Goal: Information Seeking & Learning: Learn about a topic

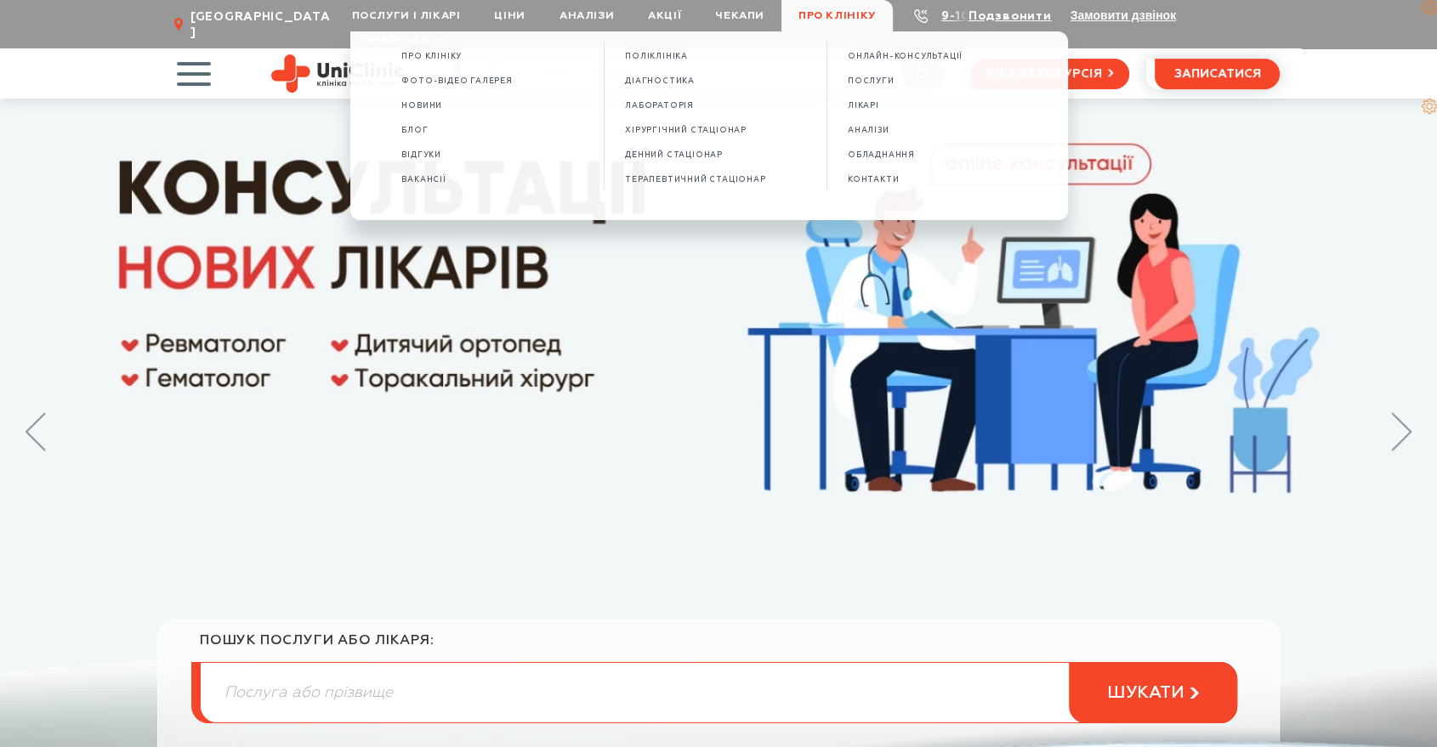
click at [836, 20] on span "Про клініку" at bounding box center [836, 15] width 111 height 31
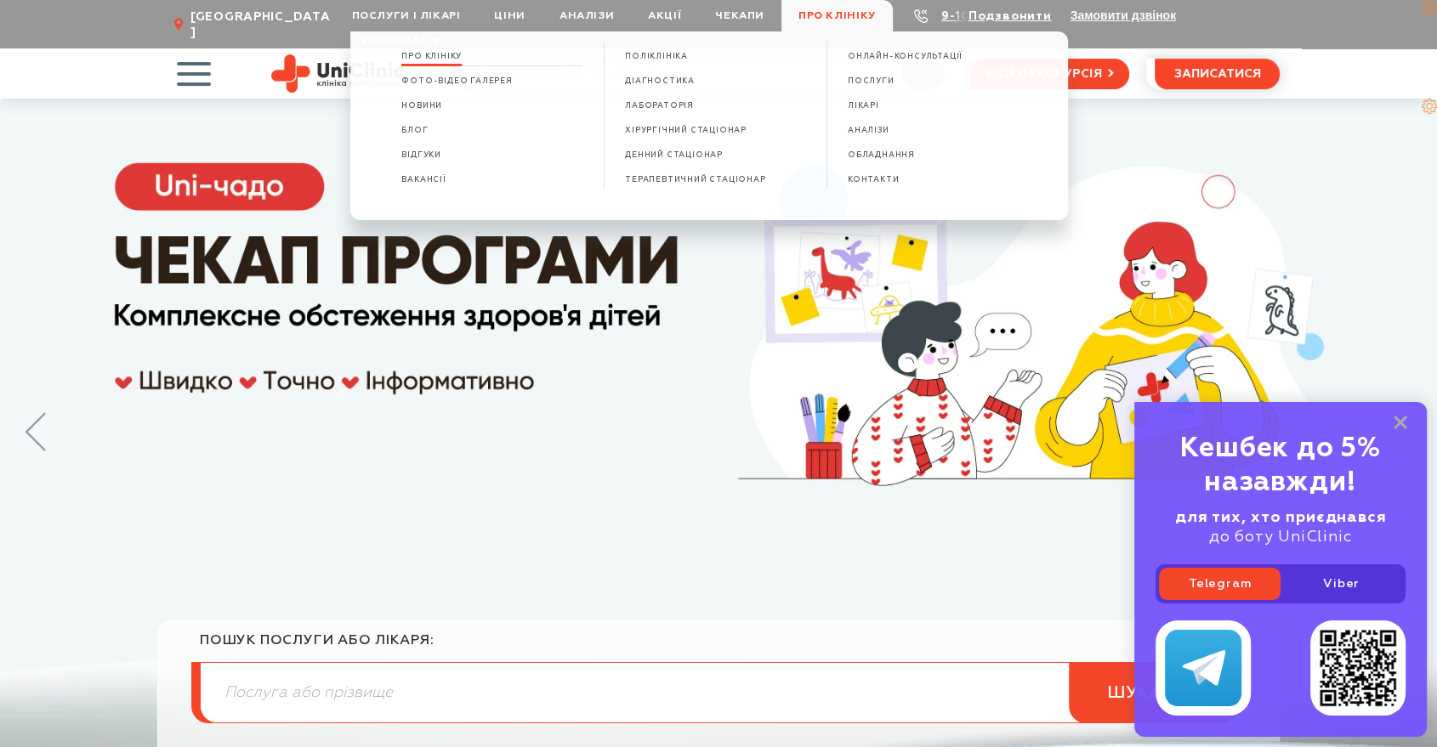
click at [449, 52] on span "Про клініку" at bounding box center [431, 56] width 60 height 9
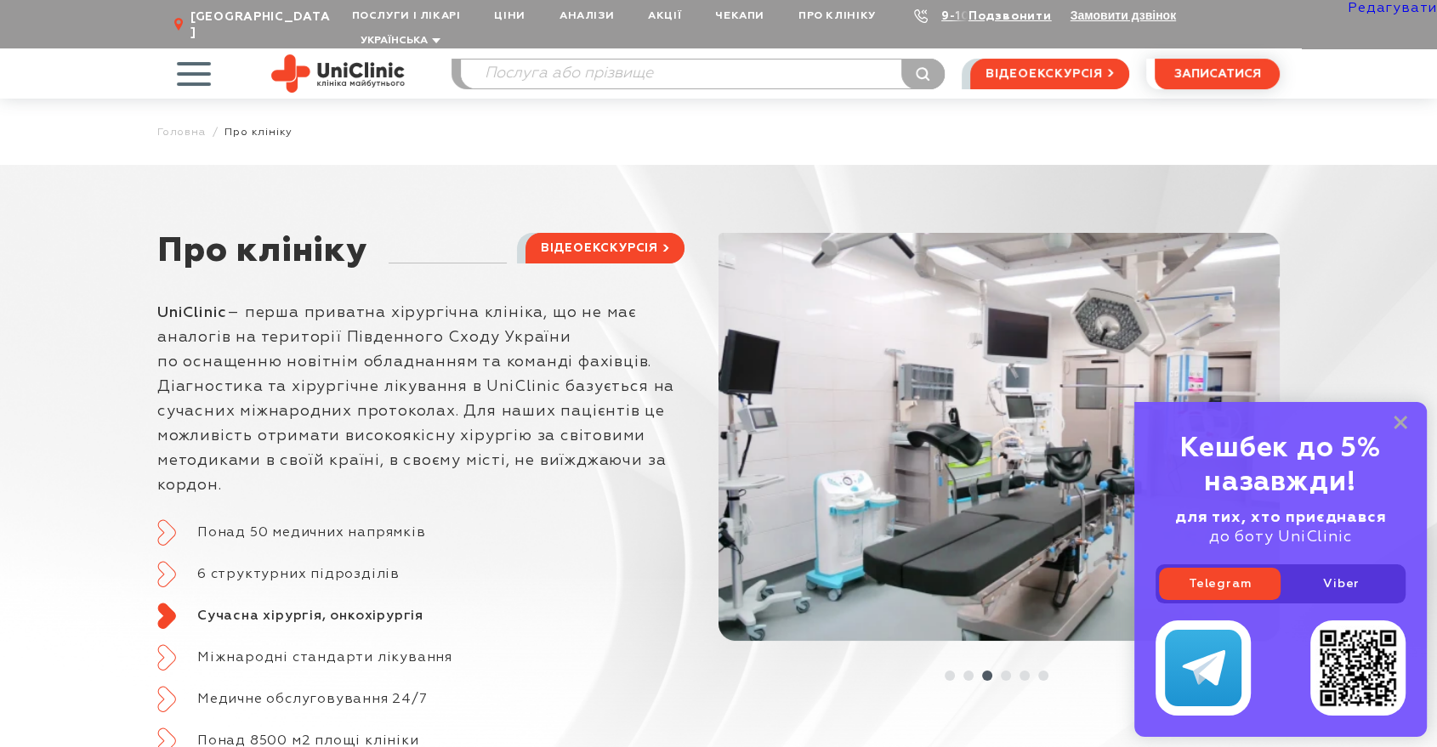
click at [449, 52] on div "Послуги і лікарі Oнлайн-консультації Послуги Лікарі Аналізи Обладнання Контакти…" at bounding box center [718, 73] width 1122 height 50
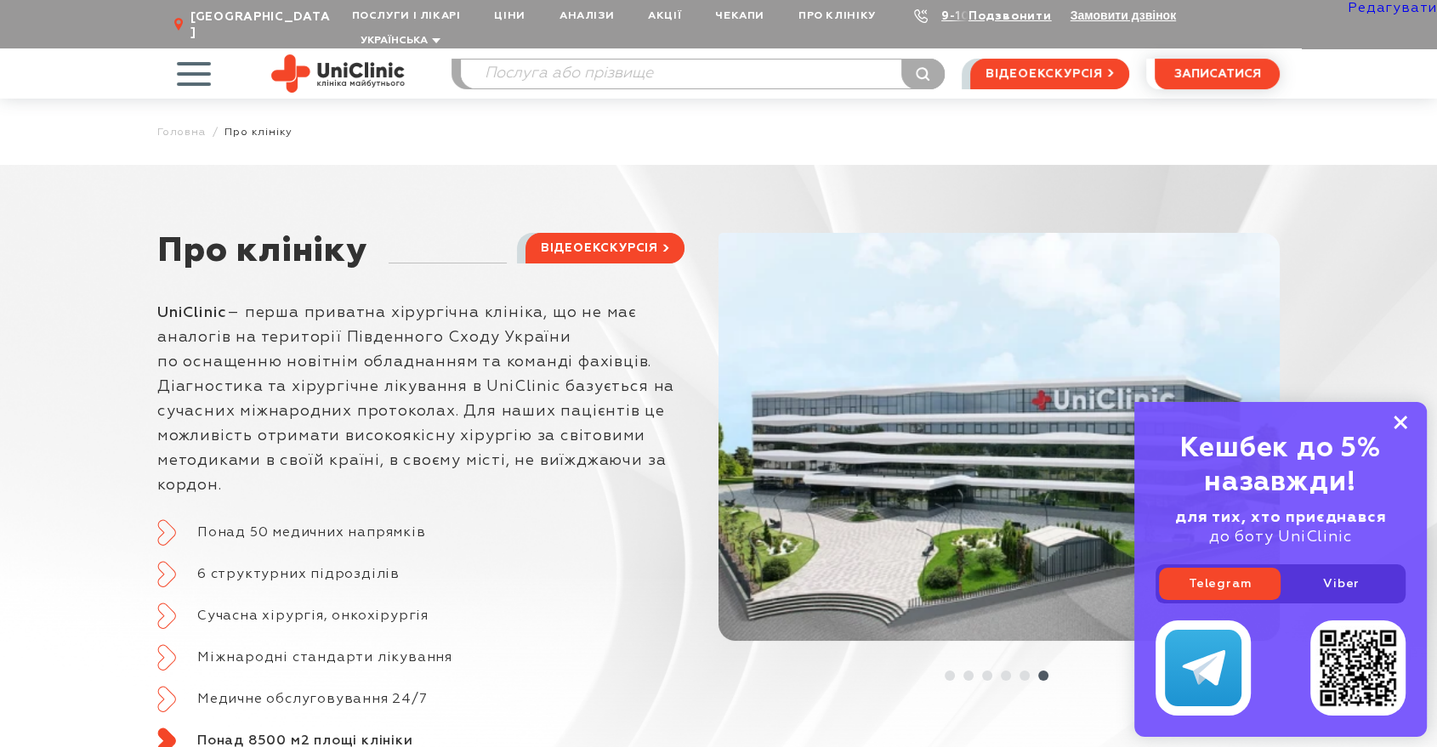
click at [1394, 426] on icon at bounding box center [1400, 423] width 14 height 14
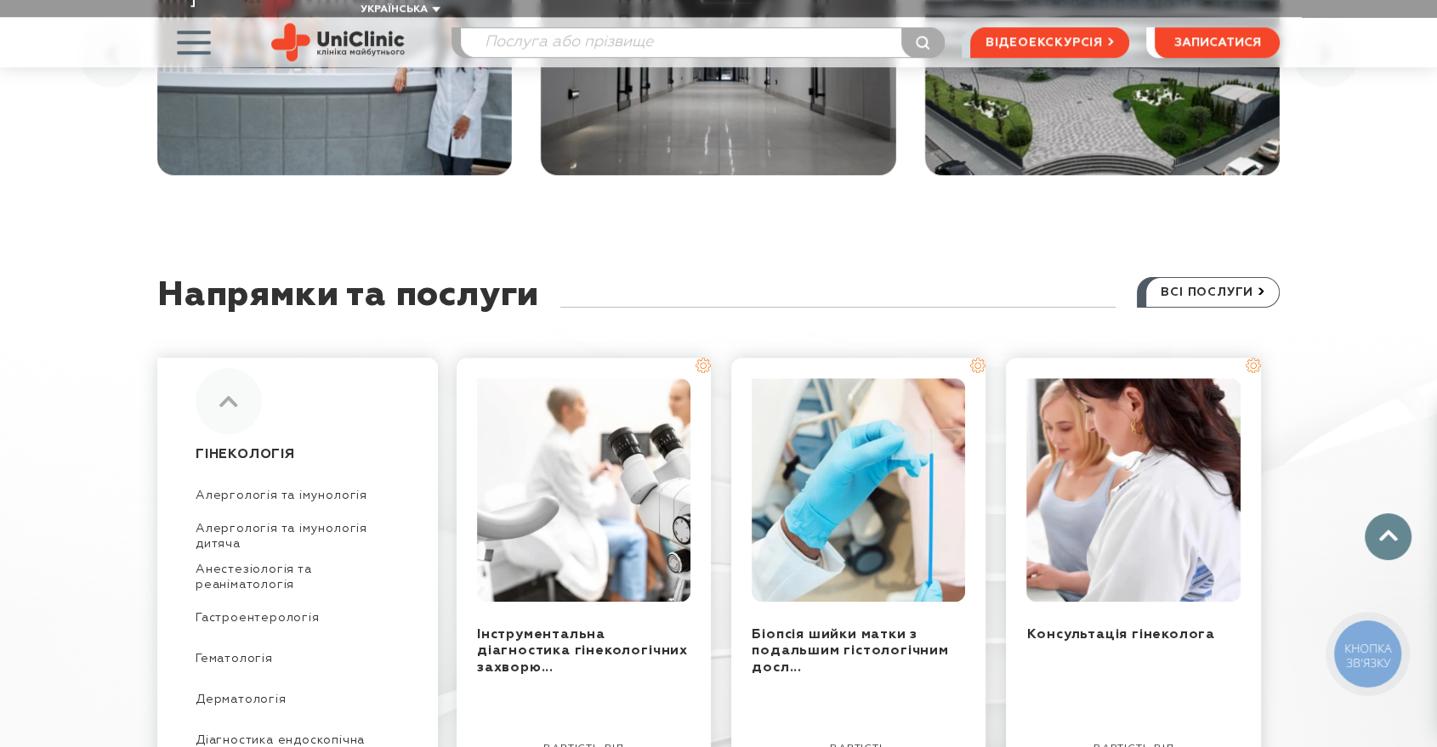
scroll to position [1416, 0]
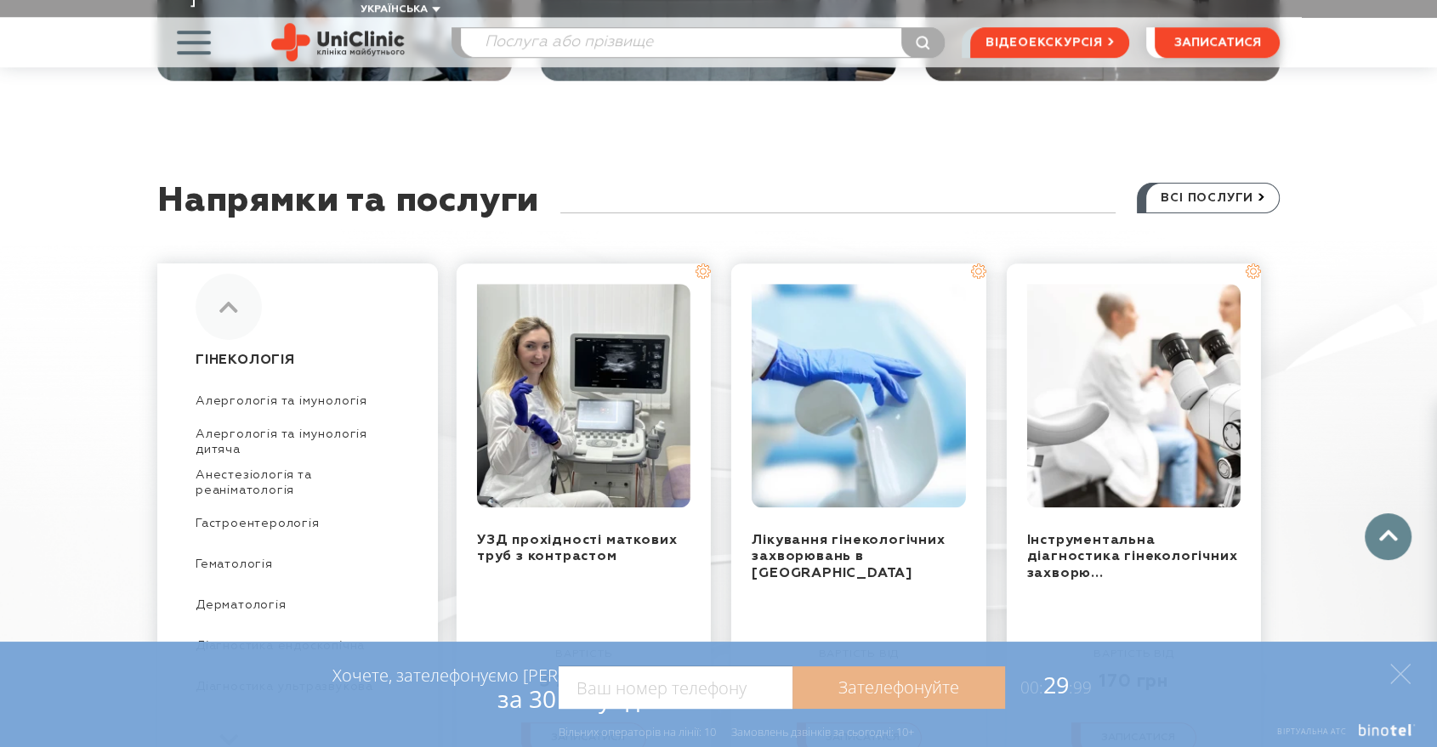
click at [1400, 672] on icon at bounding box center [1400, 674] width 20 height 20
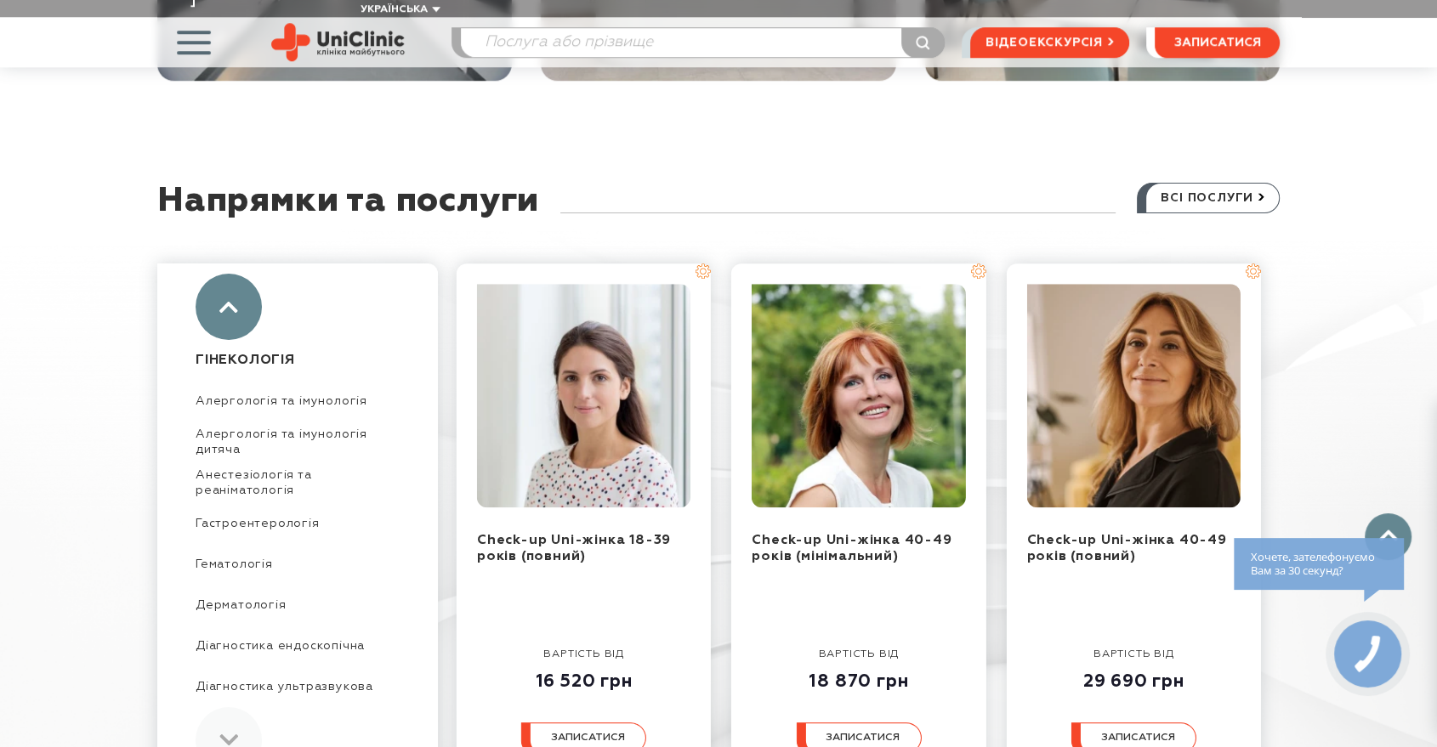
click at [224, 302] on use at bounding box center [228, 307] width 18 height 11
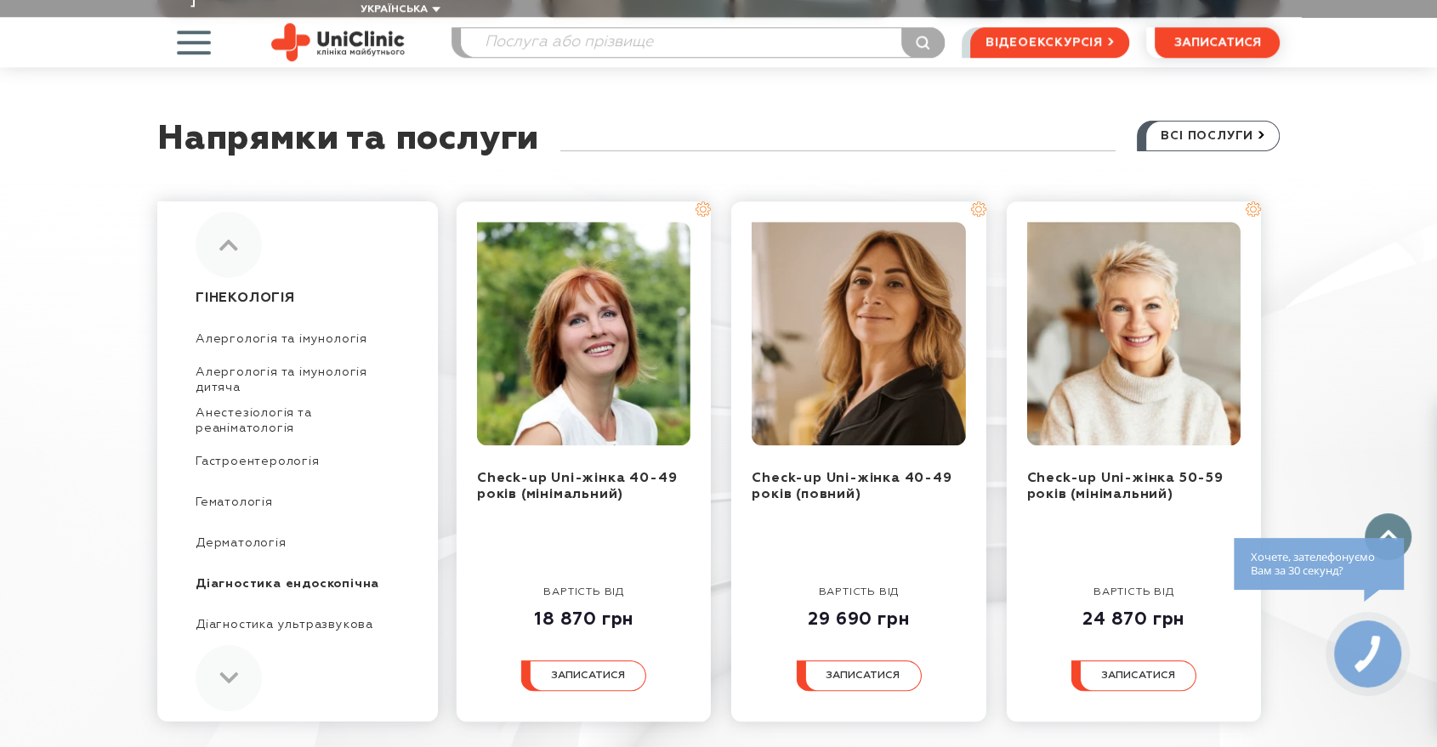
scroll to position [1510, 0]
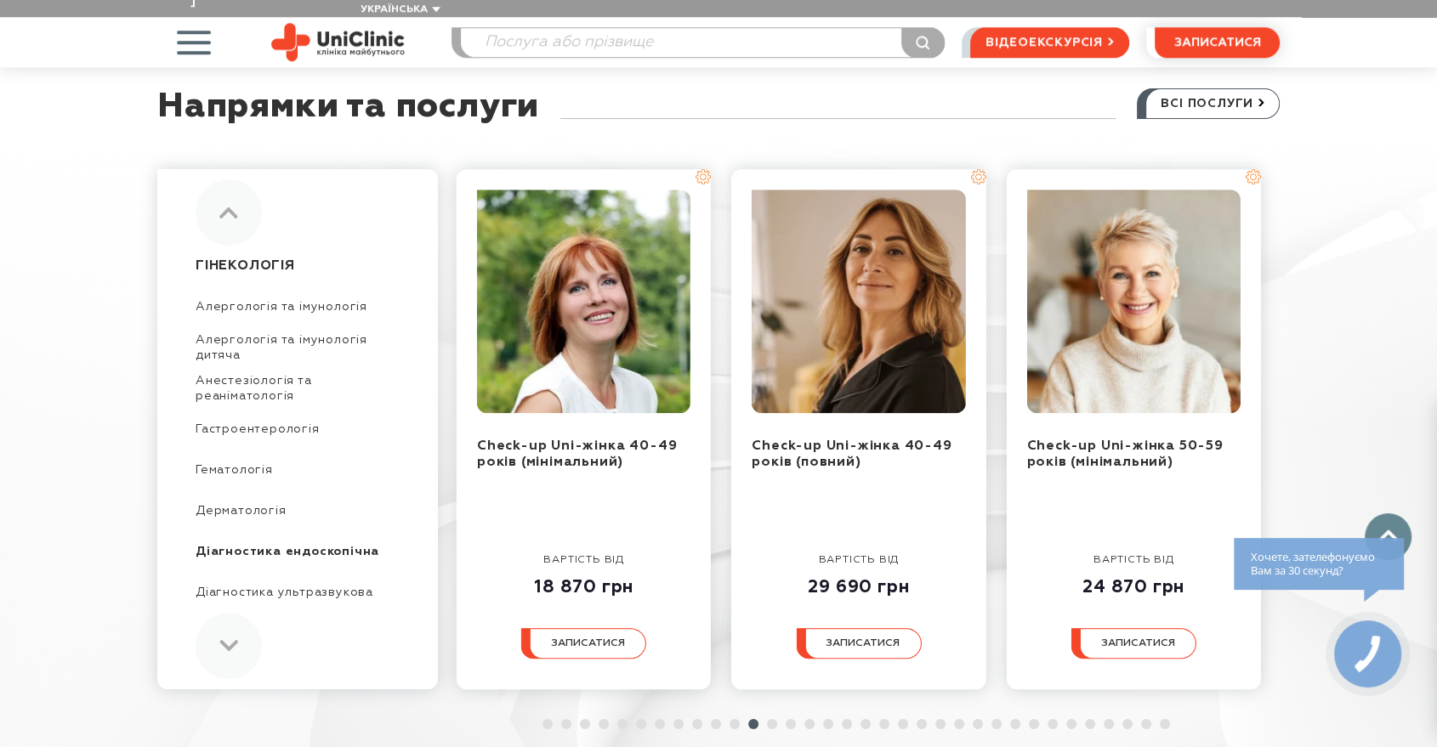
click at [236, 613] on div at bounding box center [229, 646] width 66 height 66
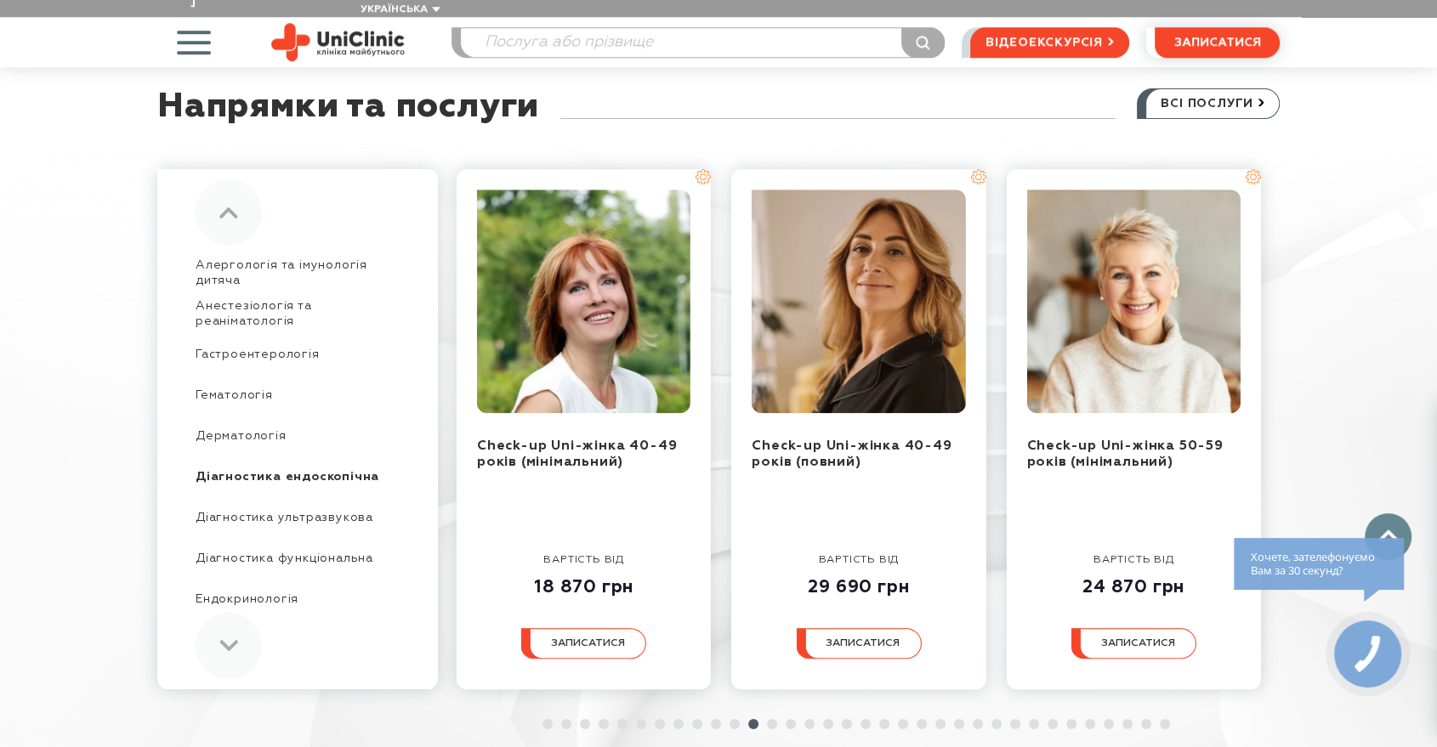
click at [236, 613] on div at bounding box center [229, 646] width 66 height 66
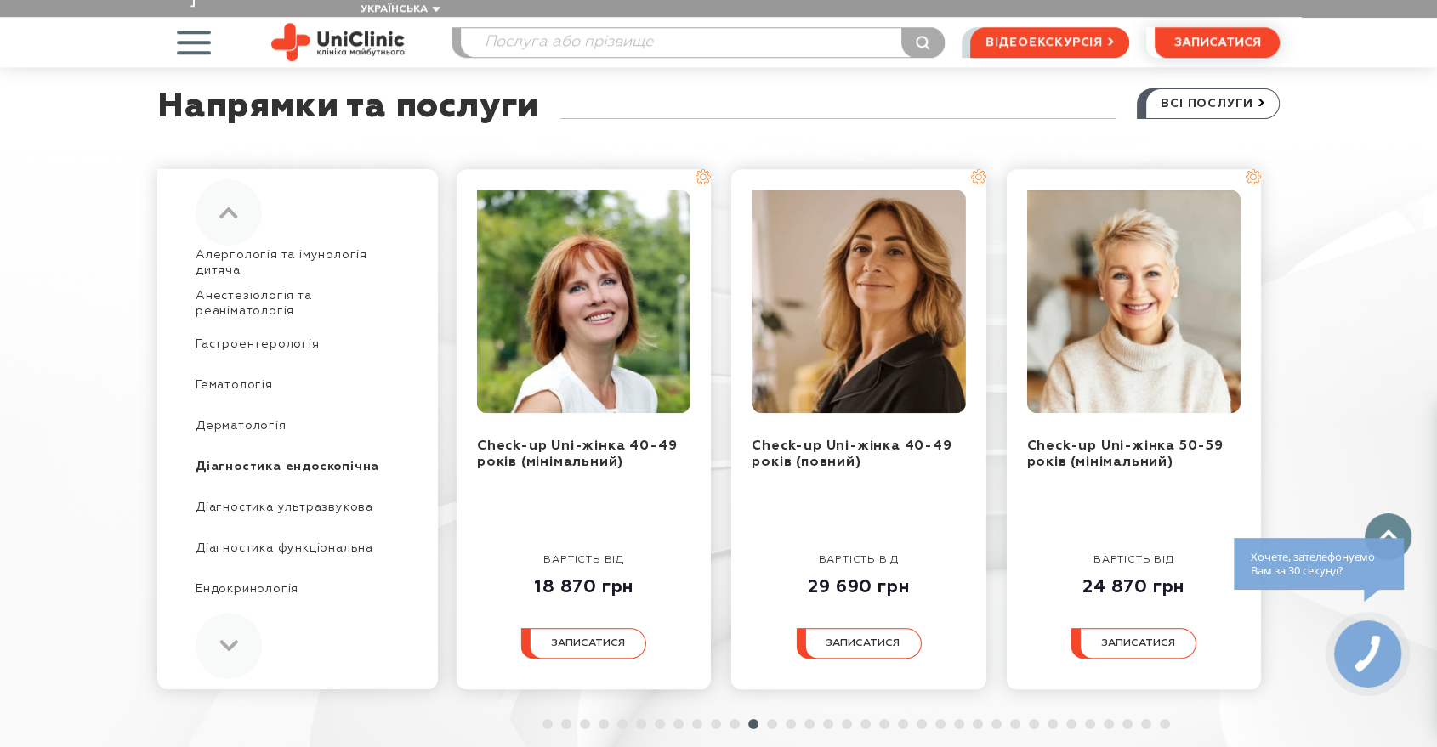
click at [236, 613] on div at bounding box center [229, 646] width 66 height 66
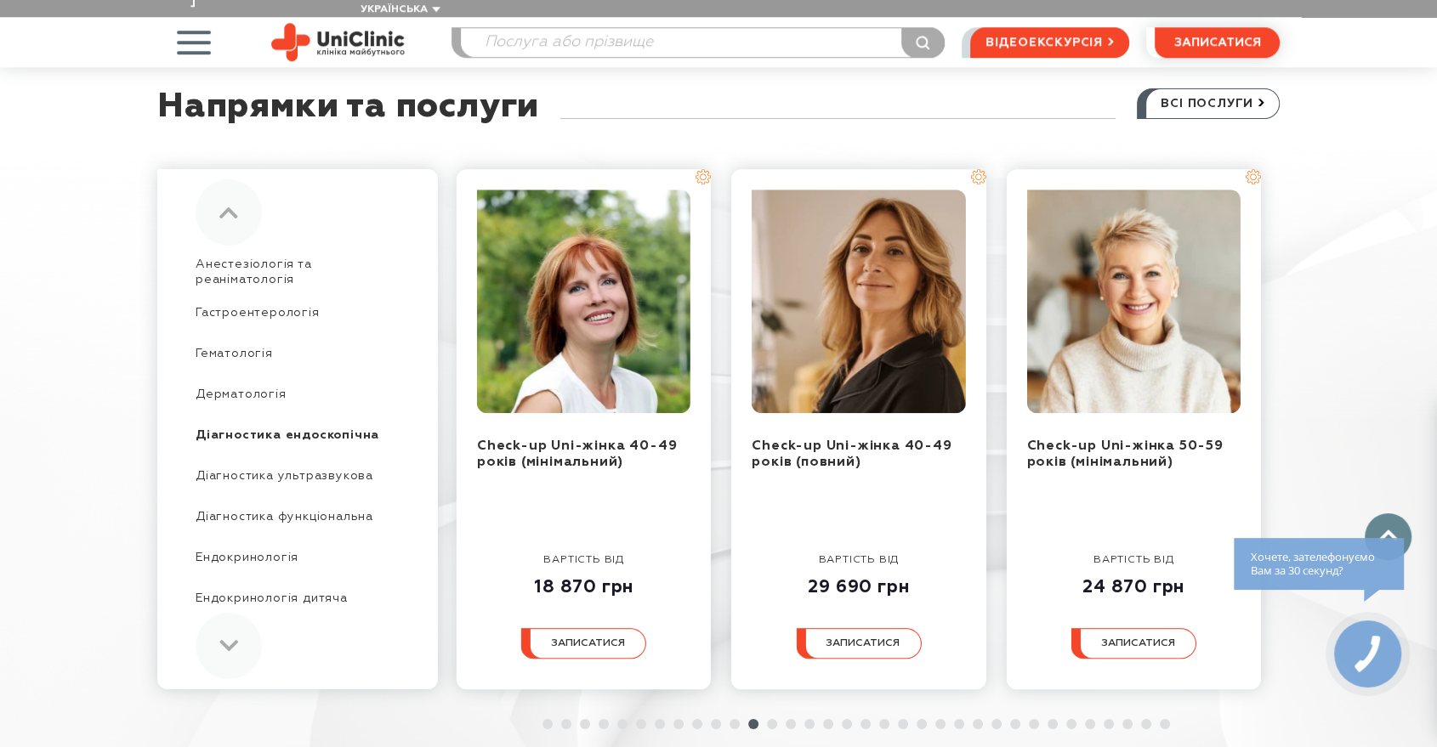
click at [236, 613] on div at bounding box center [229, 646] width 66 height 66
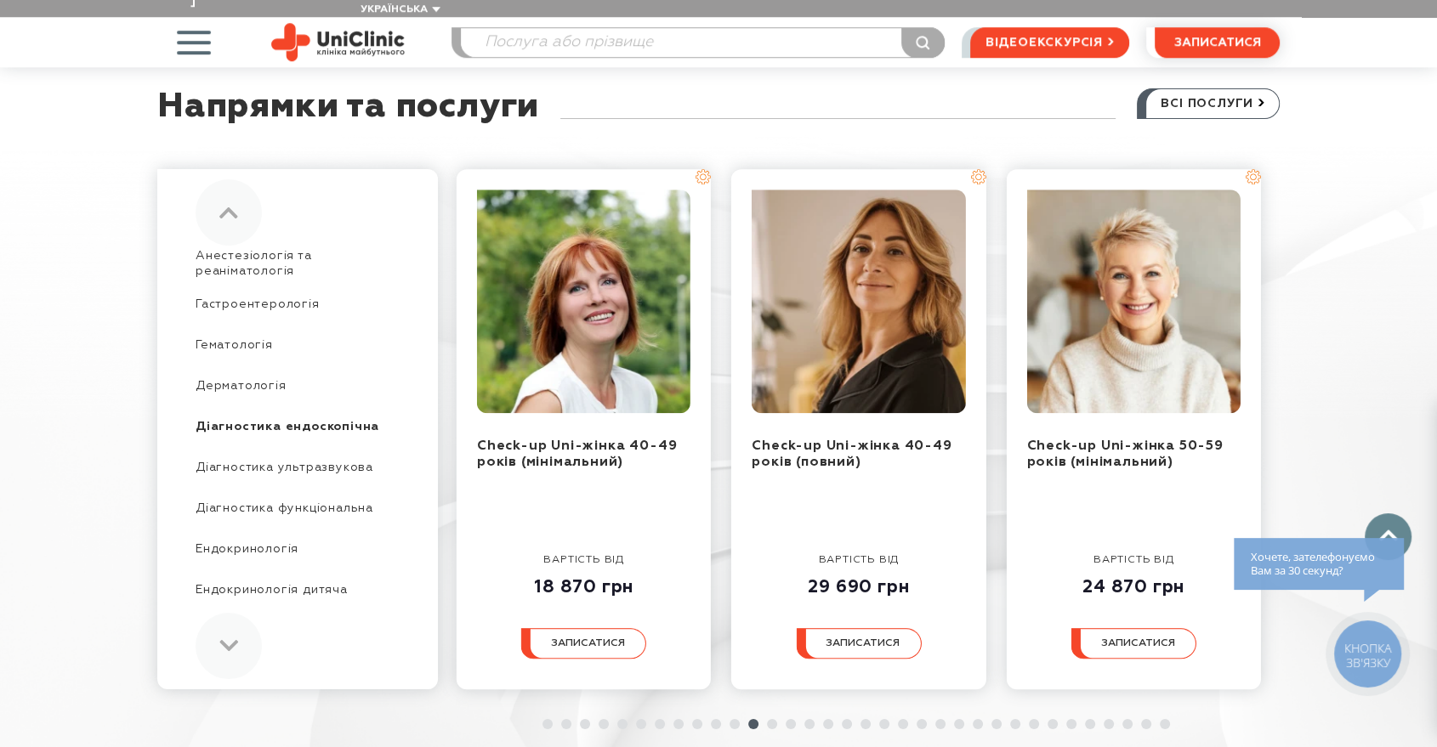
click at [236, 613] on div at bounding box center [229, 646] width 66 height 66
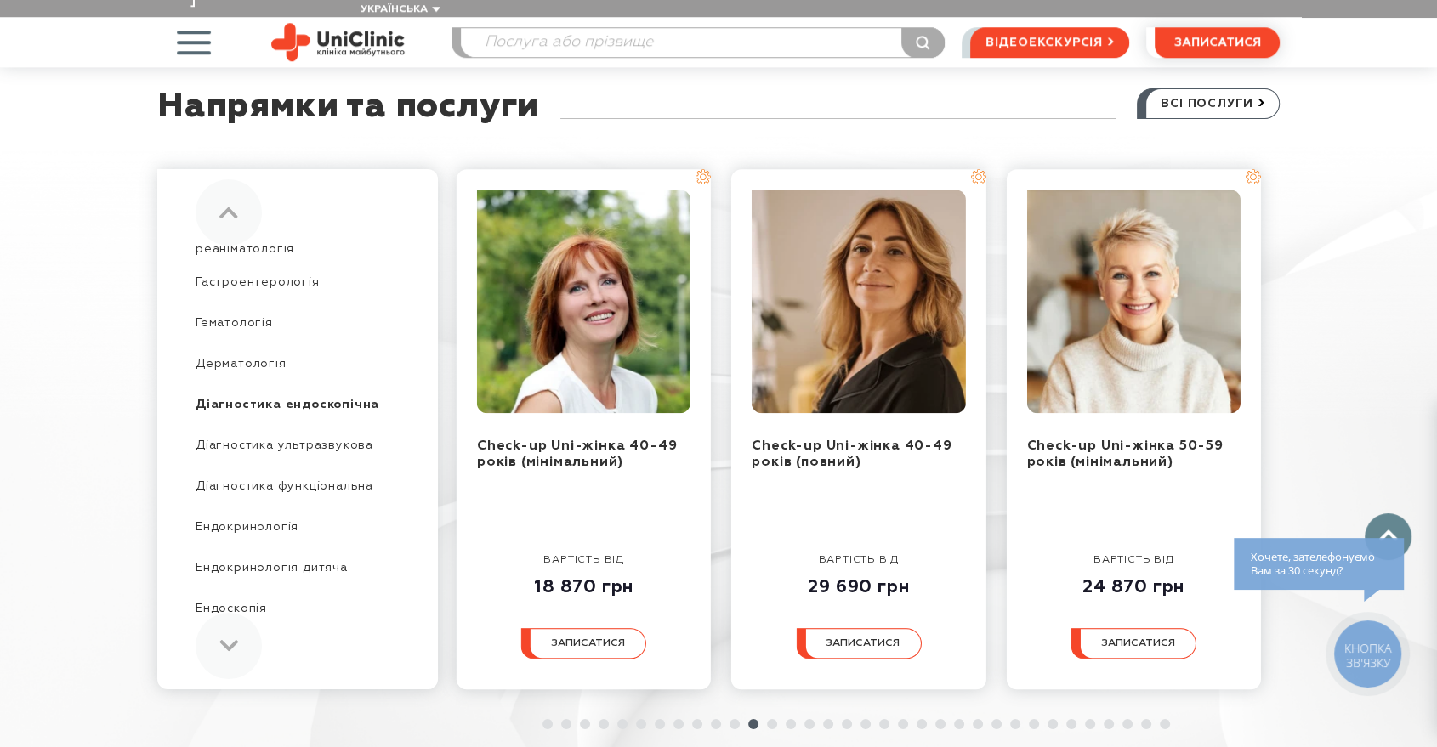
click at [236, 613] on div at bounding box center [229, 646] width 66 height 66
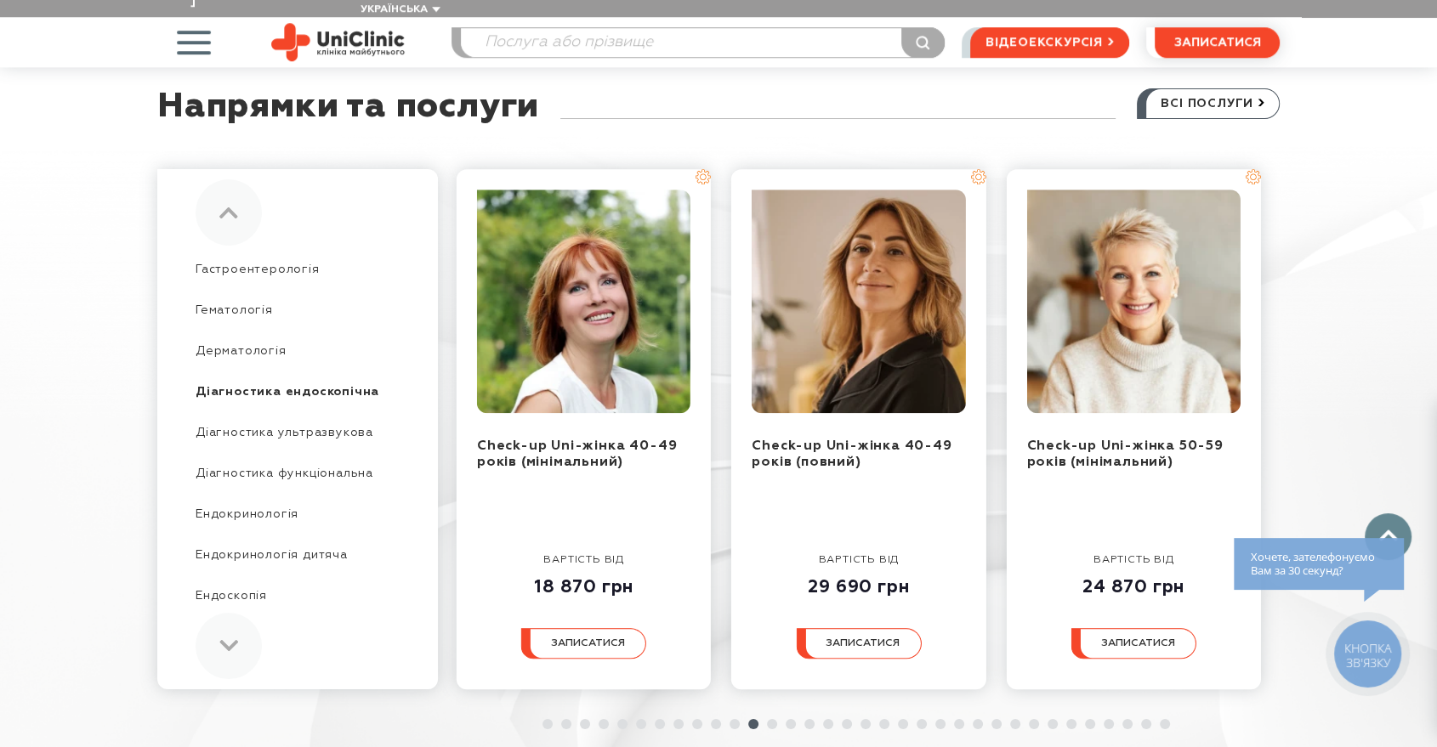
click at [236, 613] on div at bounding box center [229, 646] width 66 height 66
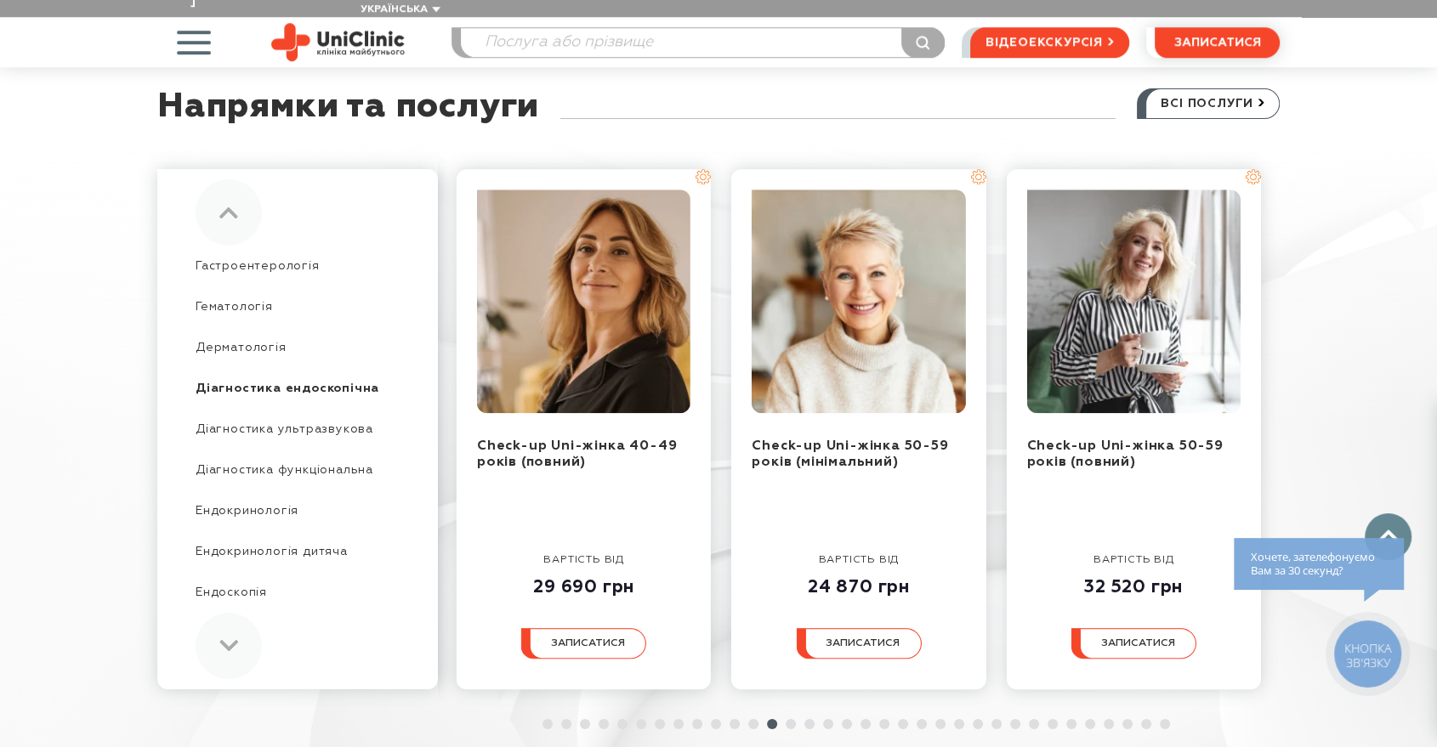
click at [236, 613] on div at bounding box center [229, 646] width 66 height 66
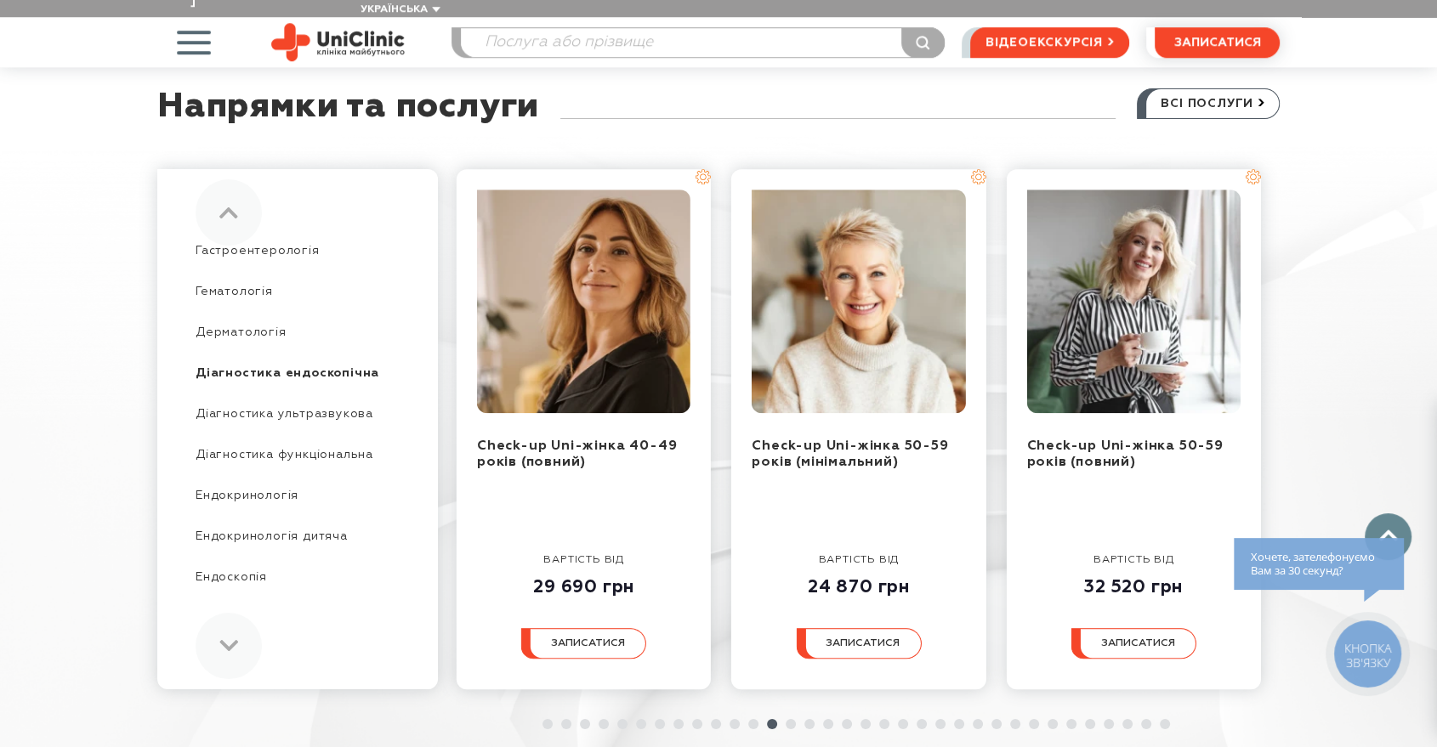
click at [236, 613] on div at bounding box center [229, 646] width 66 height 66
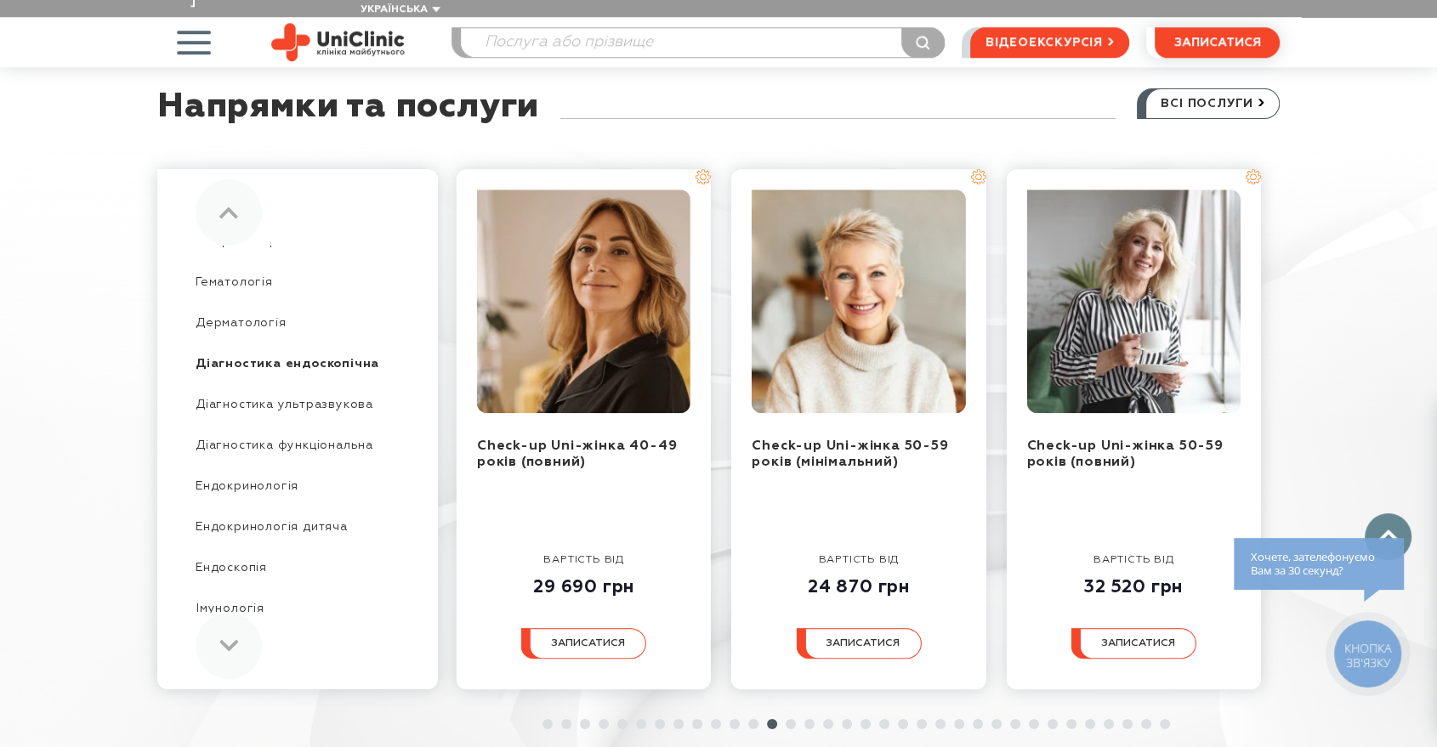
click at [236, 613] on div at bounding box center [229, 646] width 66 height 66
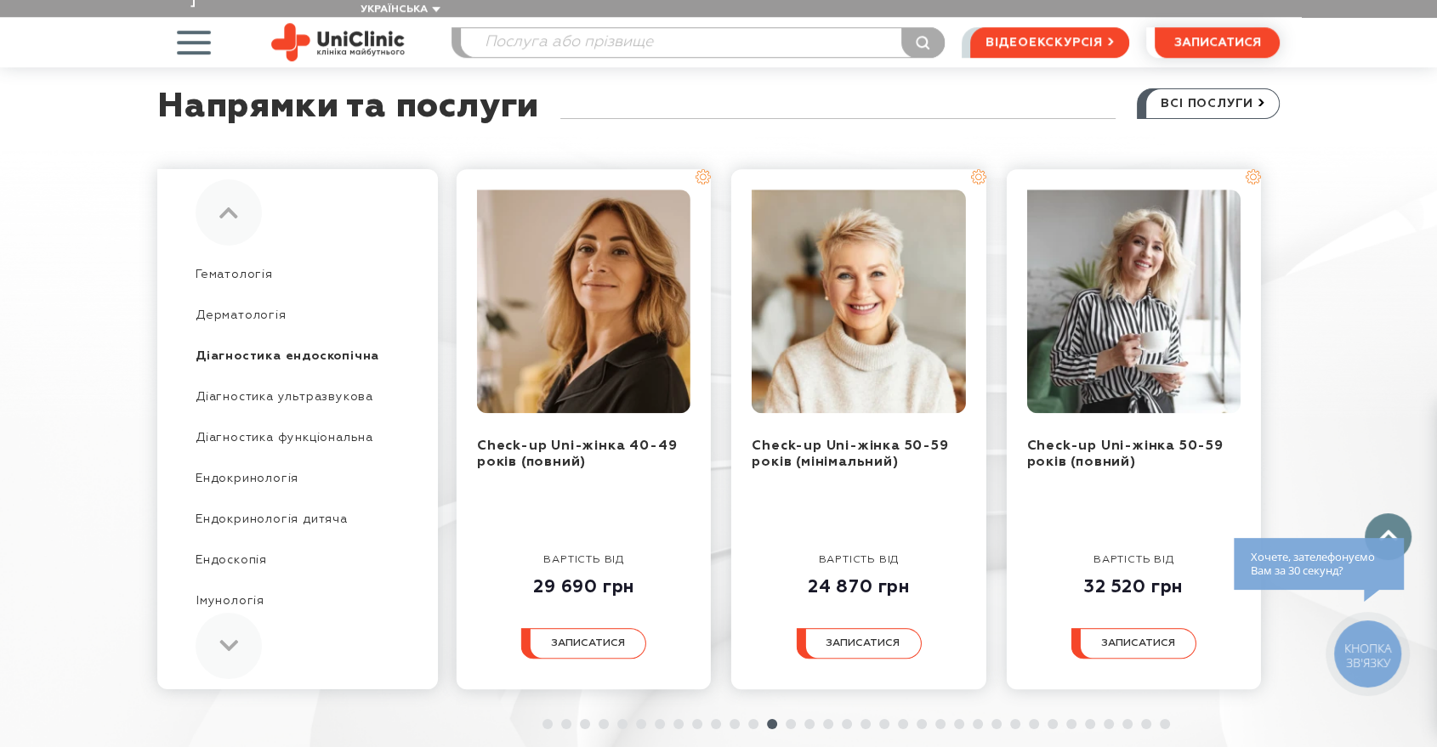
click at [236, 613] on div at bounding box center [229, 646] width 66 height 66
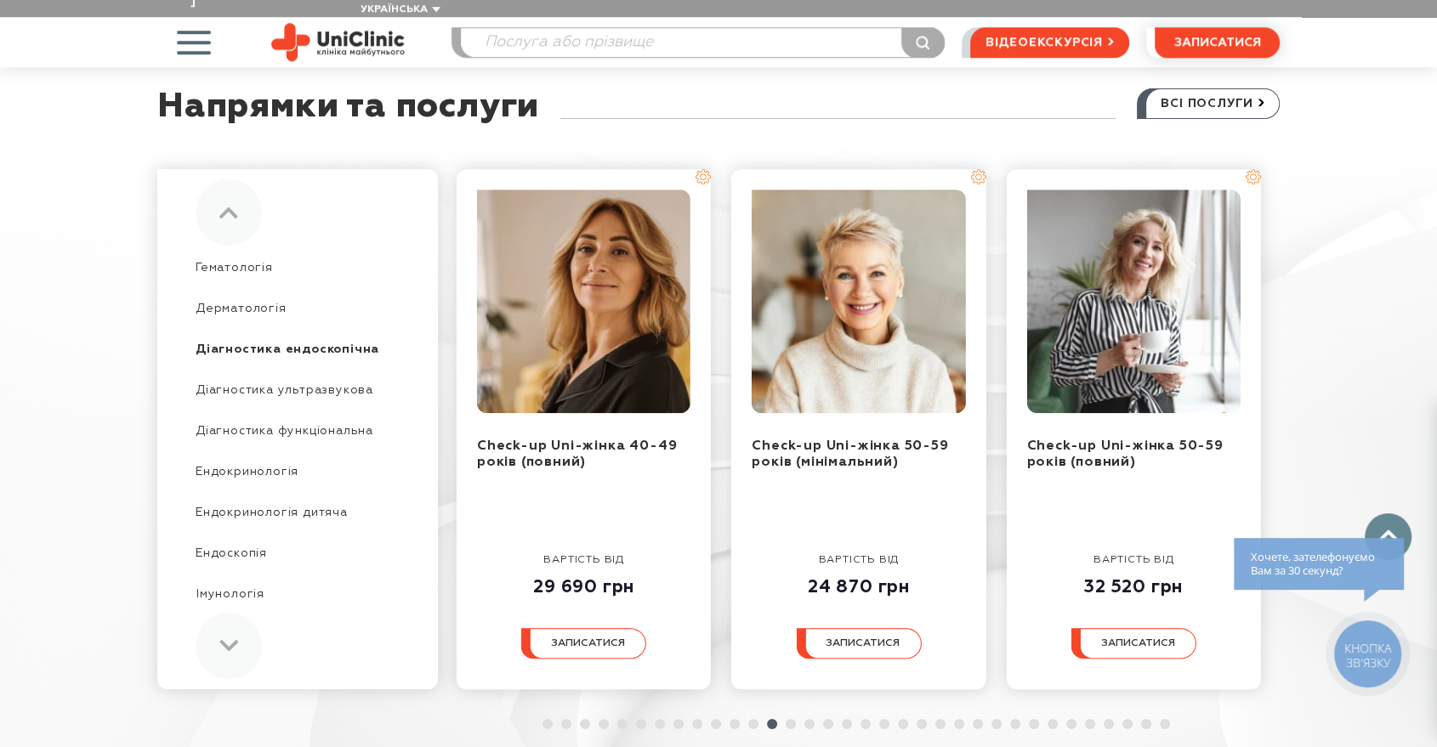
click at [236, 613] on div at bounding box center [229, 646] width 66 height 66
click at [233, 640] on use at bounding box center [229, 645] width 18 height 11
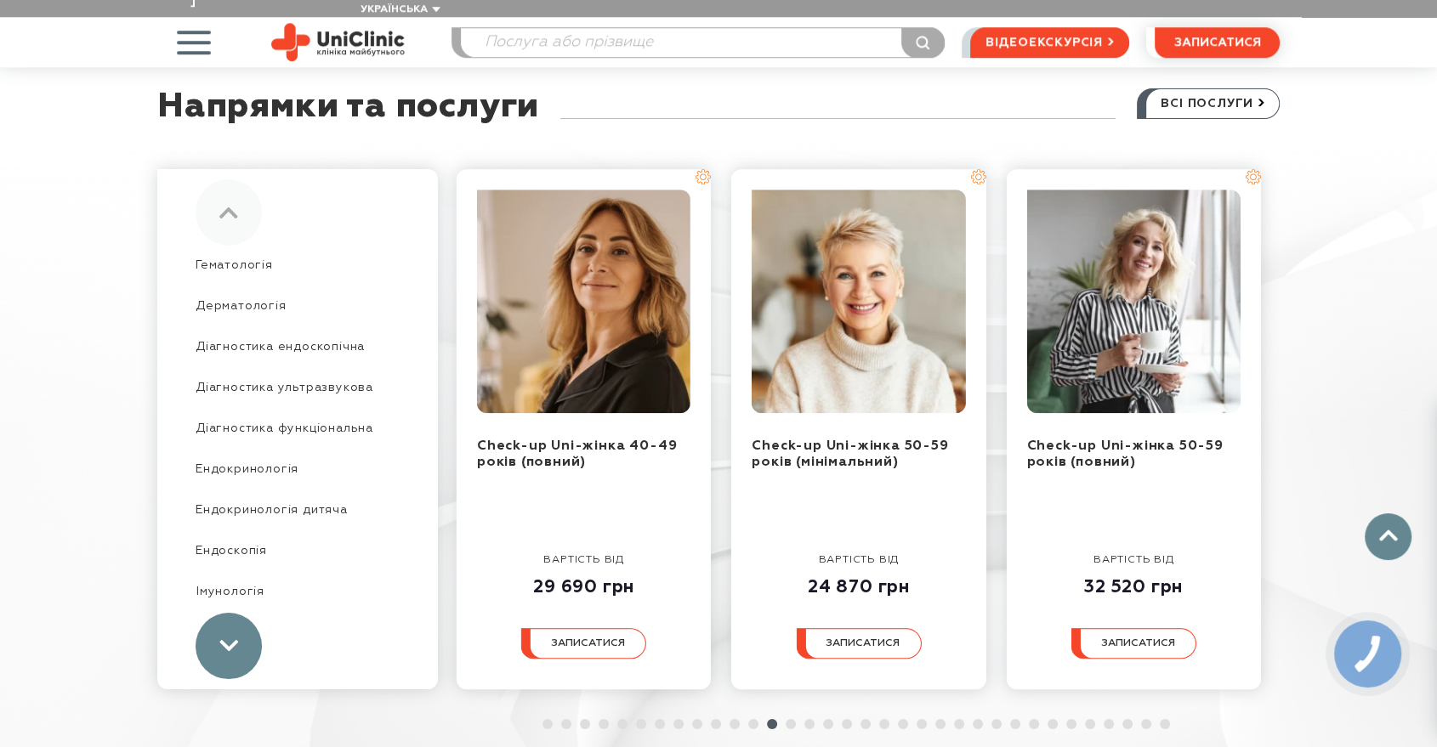
click at [233, 640] on use at bounding box center [229, 645] width 18 height 11
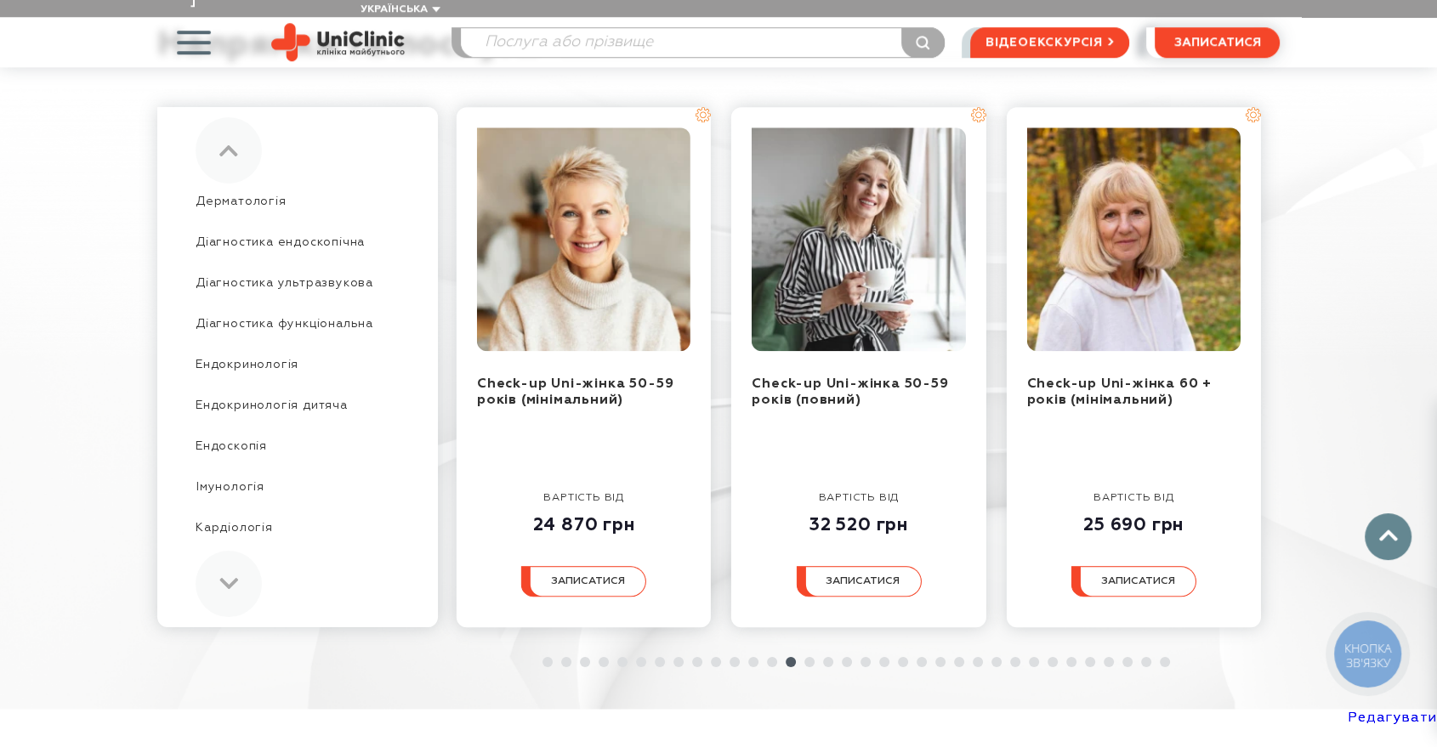
scroll to position [1605, 0]
